Goal: Task Accomplishment & Management: Manage account settings

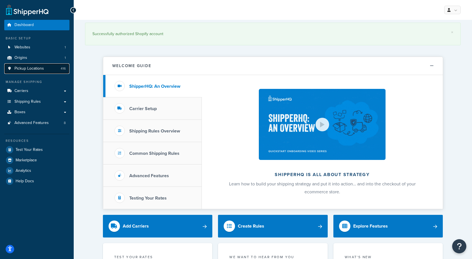
click at [32, 69] on span "Pickup Locations" at bounding box center [28, 68] width 29 height 5
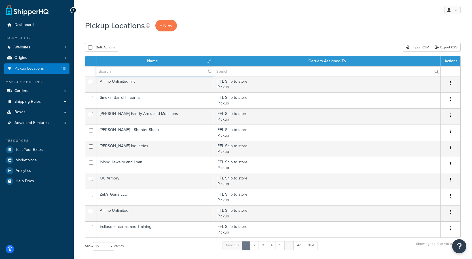
click at [137, 71] on input "text" at bounding box center [154, 72] width 117 height 10
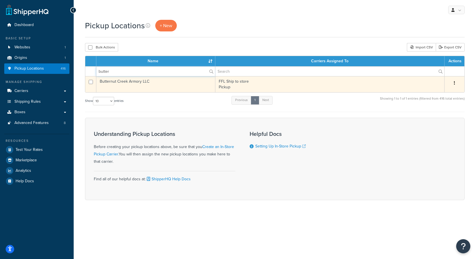
type input "butter"
click at [136, 83] on td "Butternut Creek Armory LLC" at bounding box center [155, 84] width 119 height 16
click at [457, 85] on button "button" at bounding box center [455, 83] width 8 height 9
click at [440, 119] on link "Delete" at bounding box center [436, 117] width 45 height 12
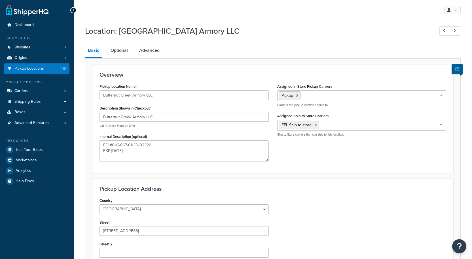
select select "32"
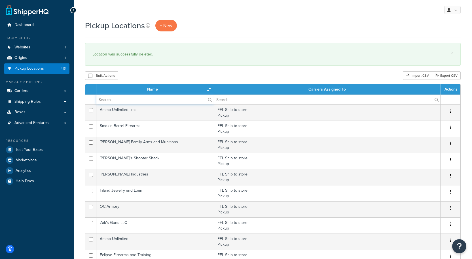
click at [123, 97] on input "text" at bounding box center [154, 100] width 117 height 10
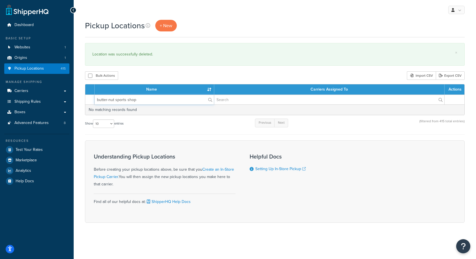
type input "butter-nut sports shop"
